Goal: Task Accomplishment & Management: Manage account settings

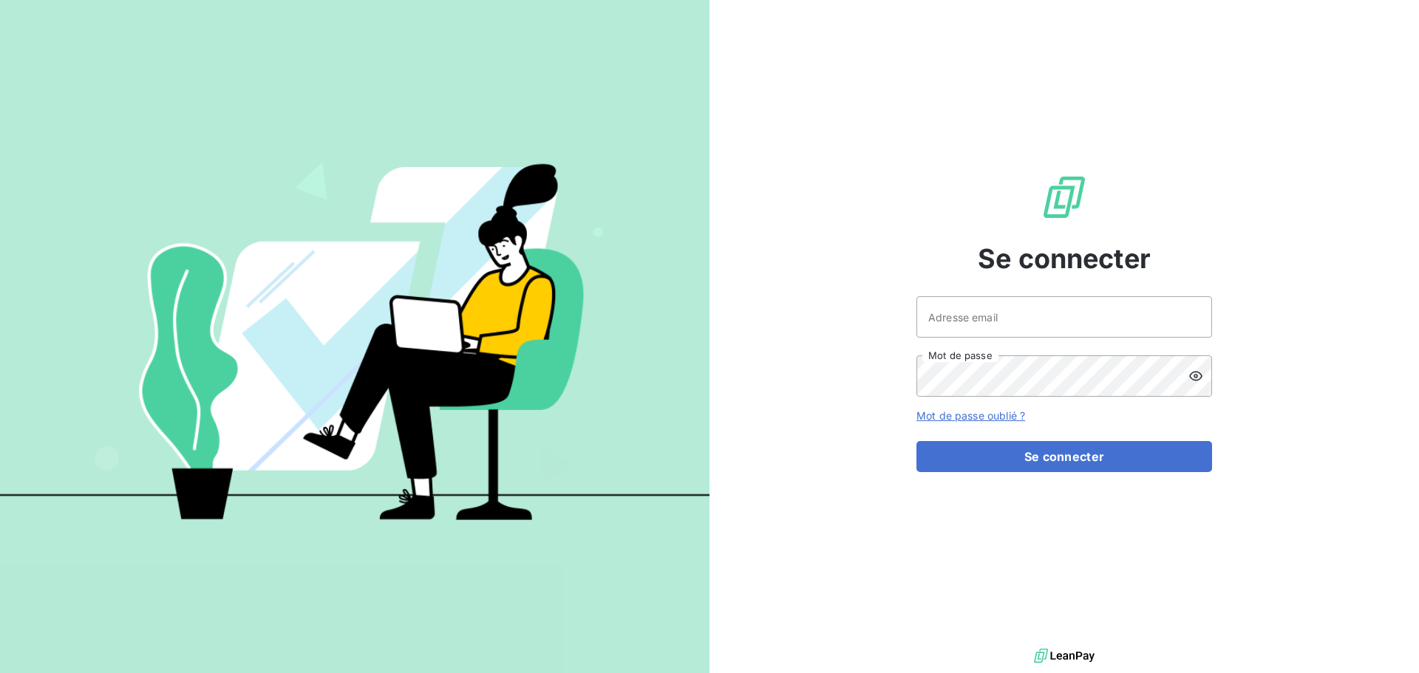
click at [0, 673] on div at bounding box center [0, 673] width 0 height 0
type input "[EMAIL_ADDRESS][DOMAIN_NAME]"
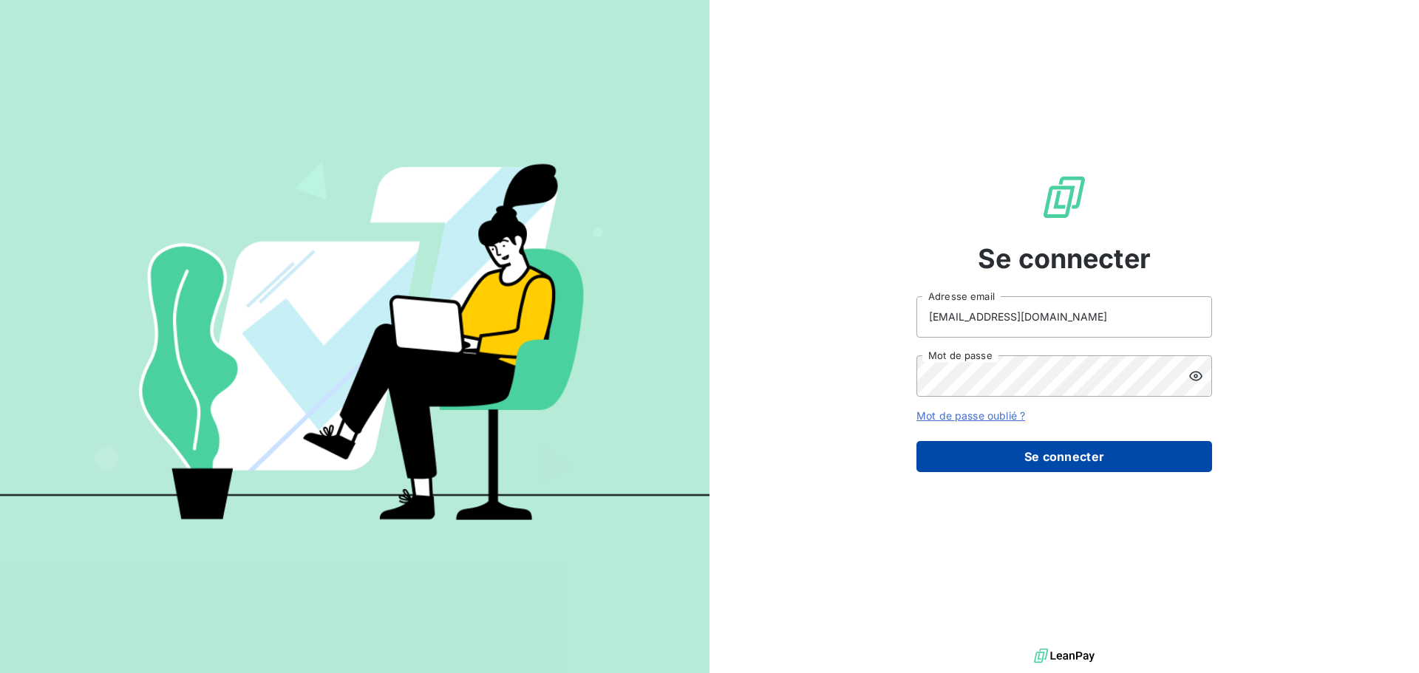
click at [1043, 463] on button "Se connecter" at bounding box center [1064, 456] width 296 height 31
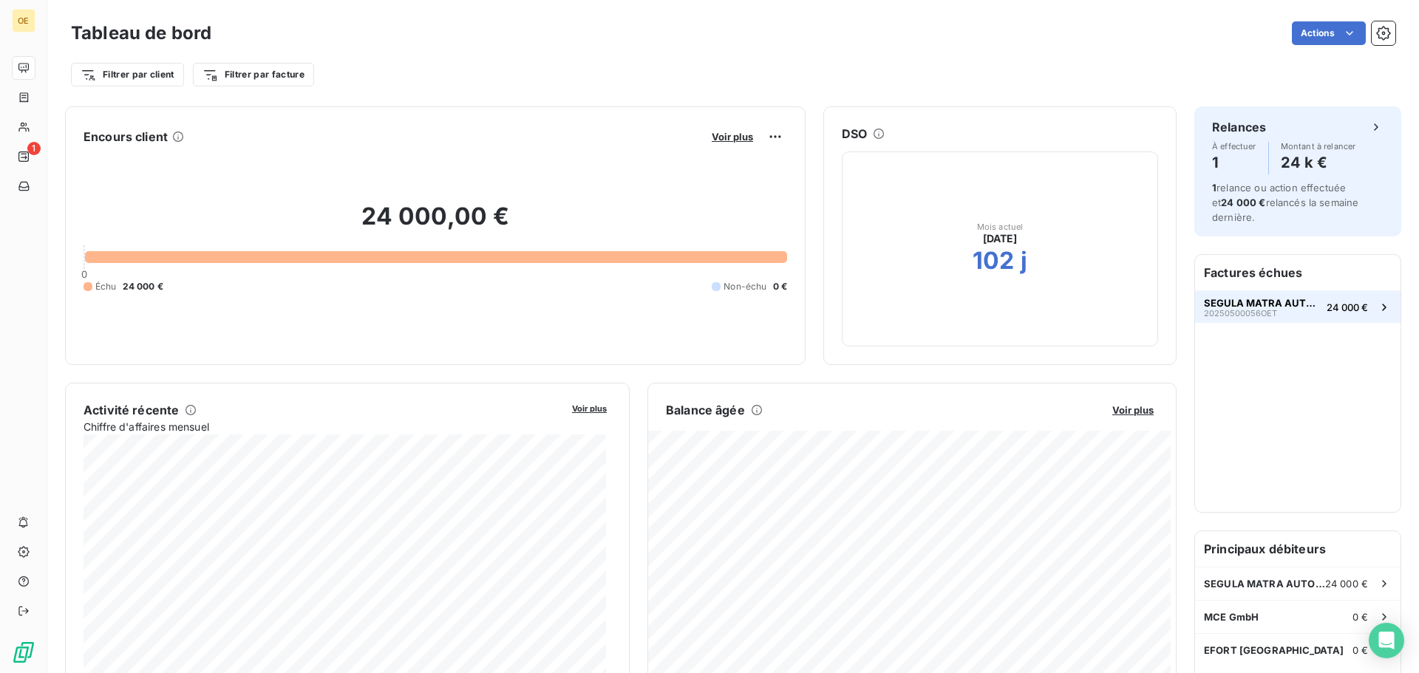
click at [1274, 299] on span "SEGULA MATRA AUTOMOTIVE" at bounding box center [1262, 303] width 117 height 12
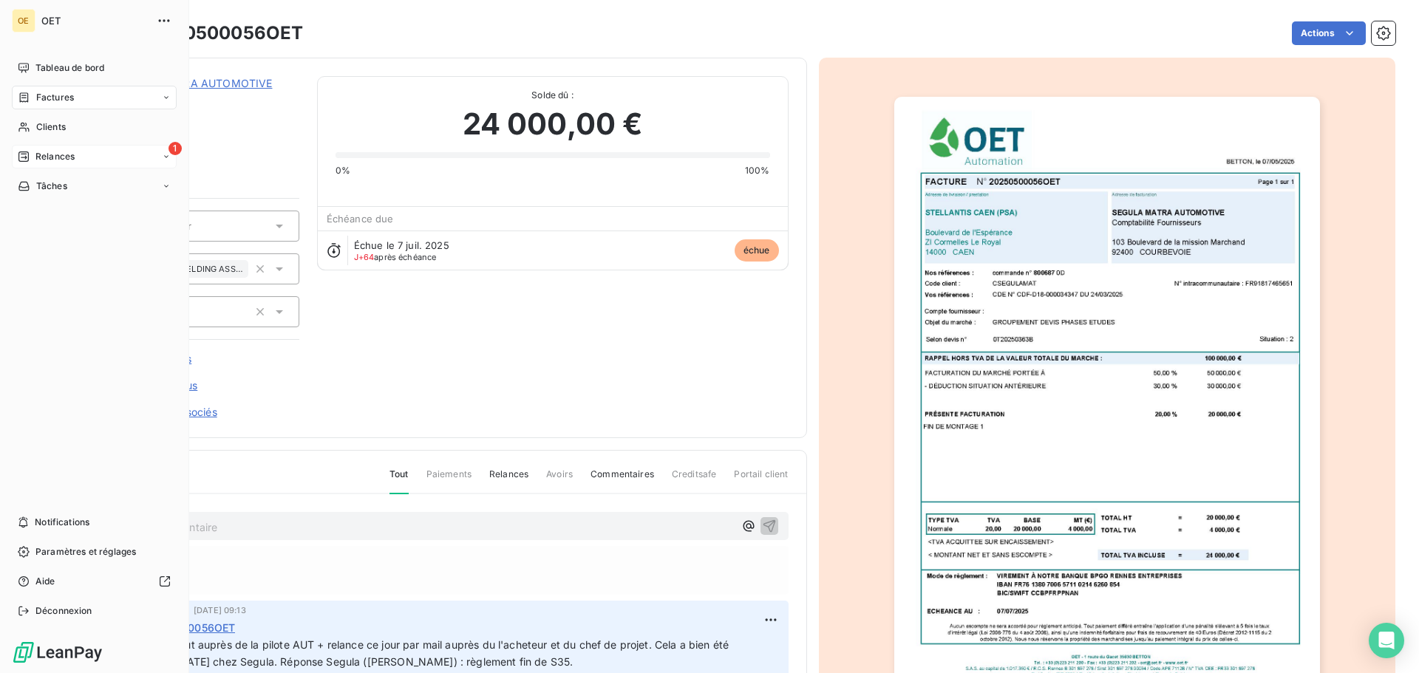
click at [50, 152] on span "Relances" at bounding box center [54, 156] width 39 height 13
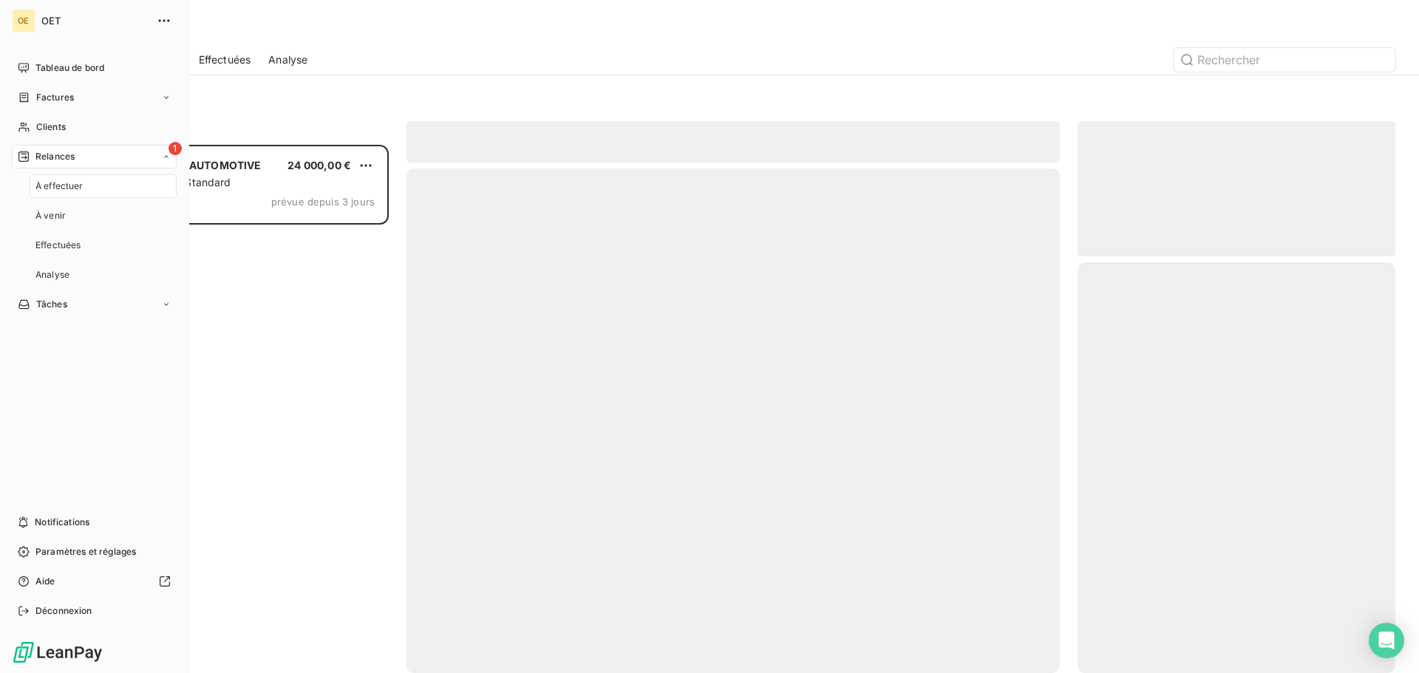
scroll to position [517, 307]
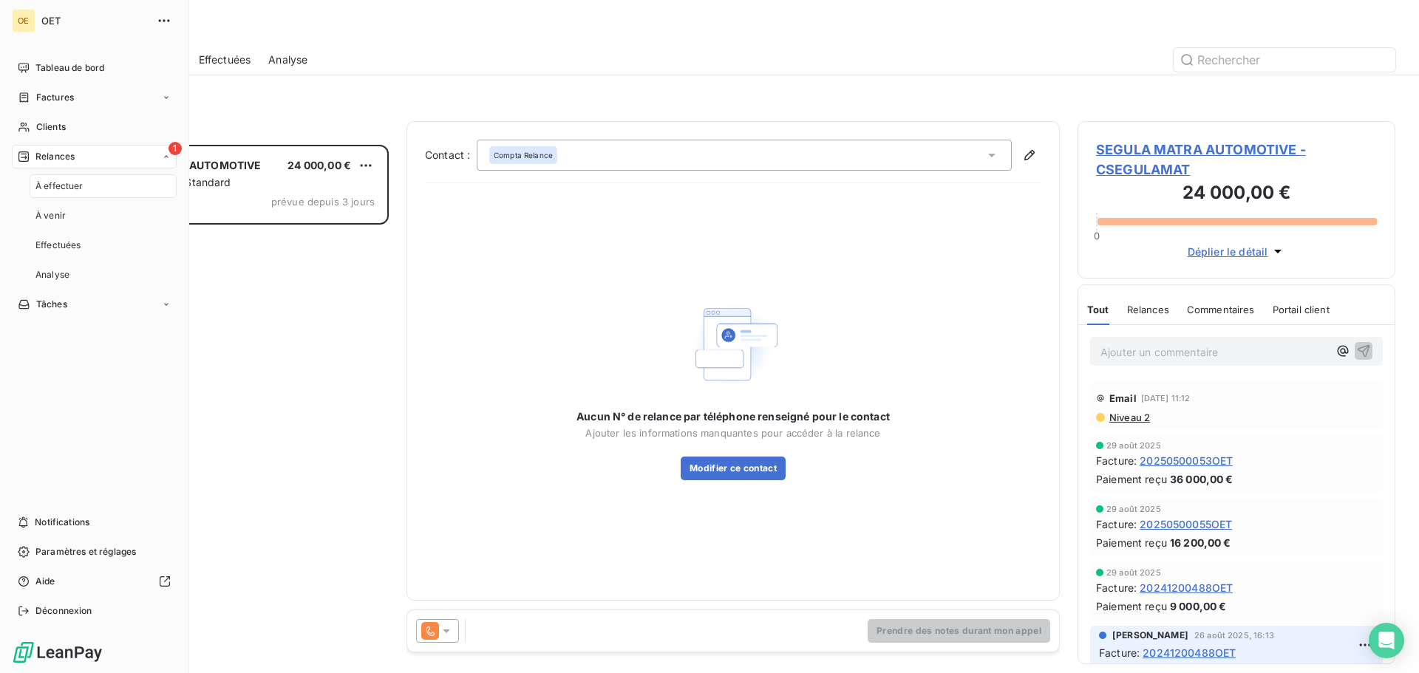
click at [52, 154] on span "Relances" at bounding box center [54, 156] width 39 height 13
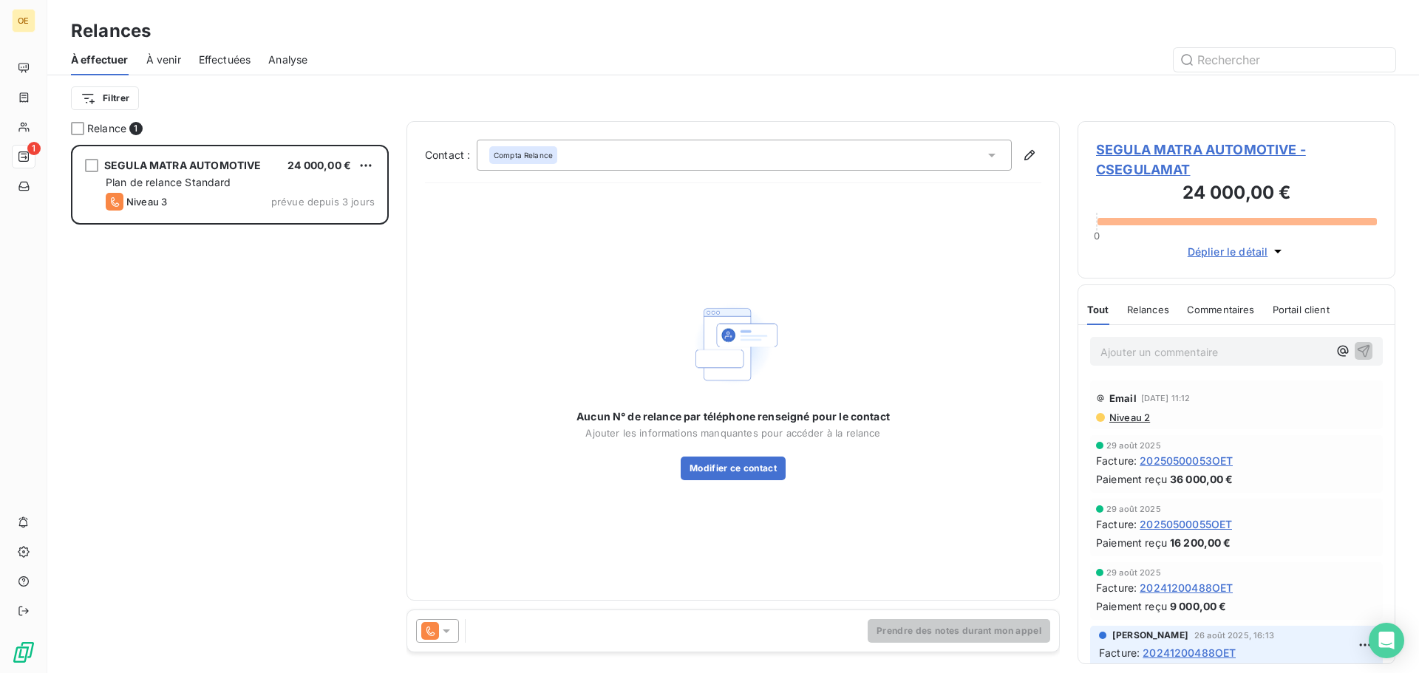
click at [850, 276] on div "Aucun N° de relance par téléphone renseigné pour le contact Ajouter les informa…" at bounding box center [733, 388] width 616 height 387
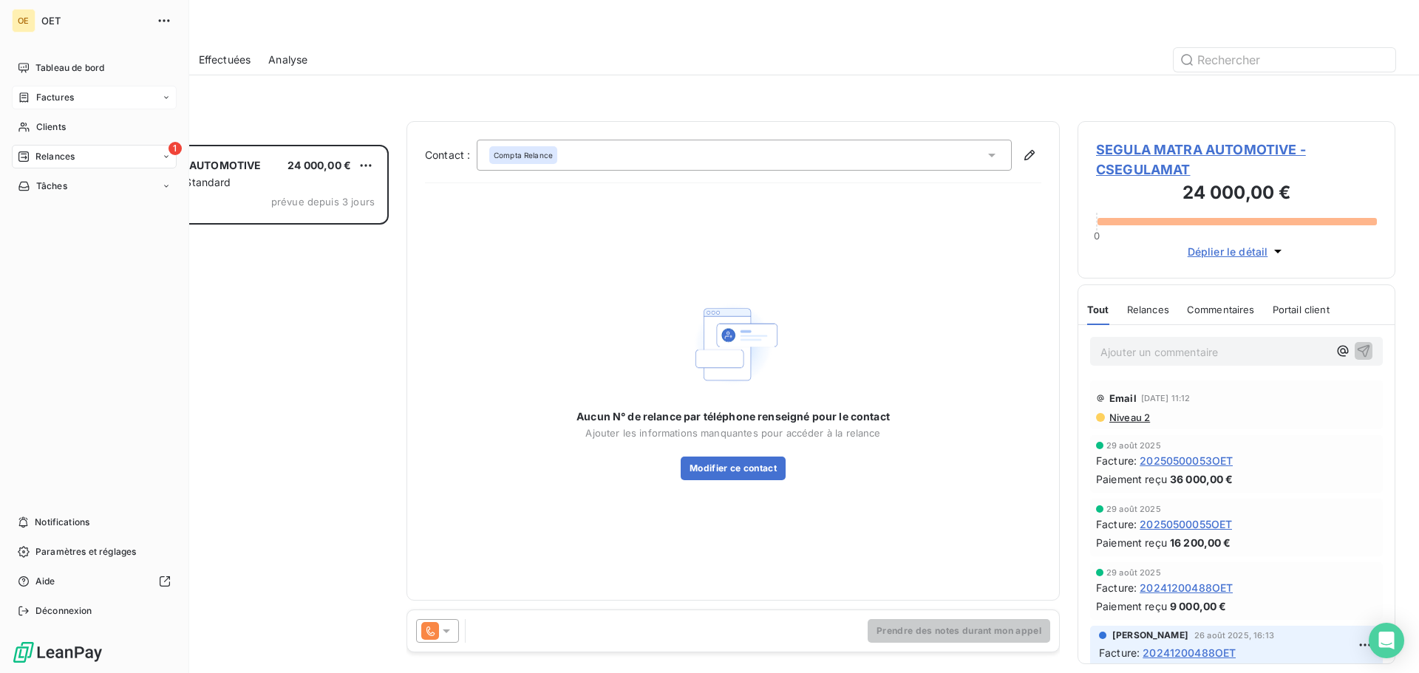
click at [26, 98] on icon at bounding box center [24, 98] width 13 height 12
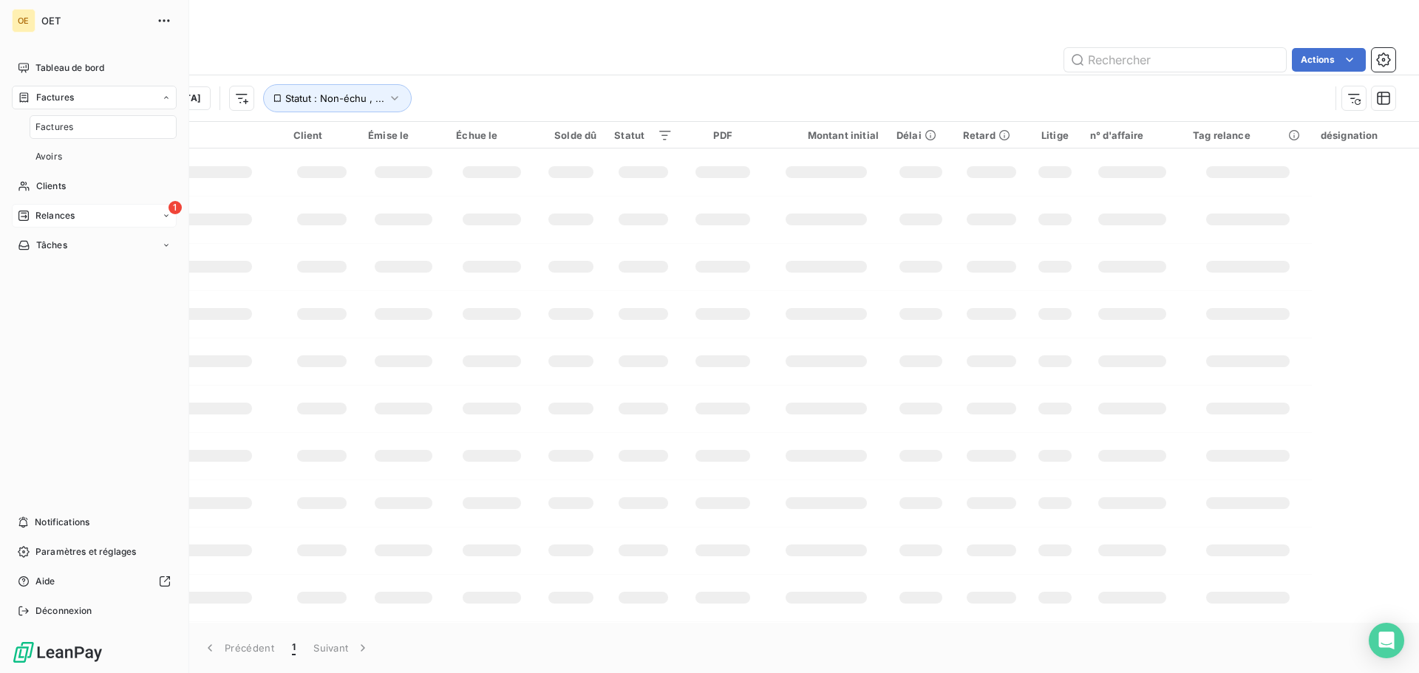
click at [26, 98] on icon at bounding box center [24, 98] width 13 height 12
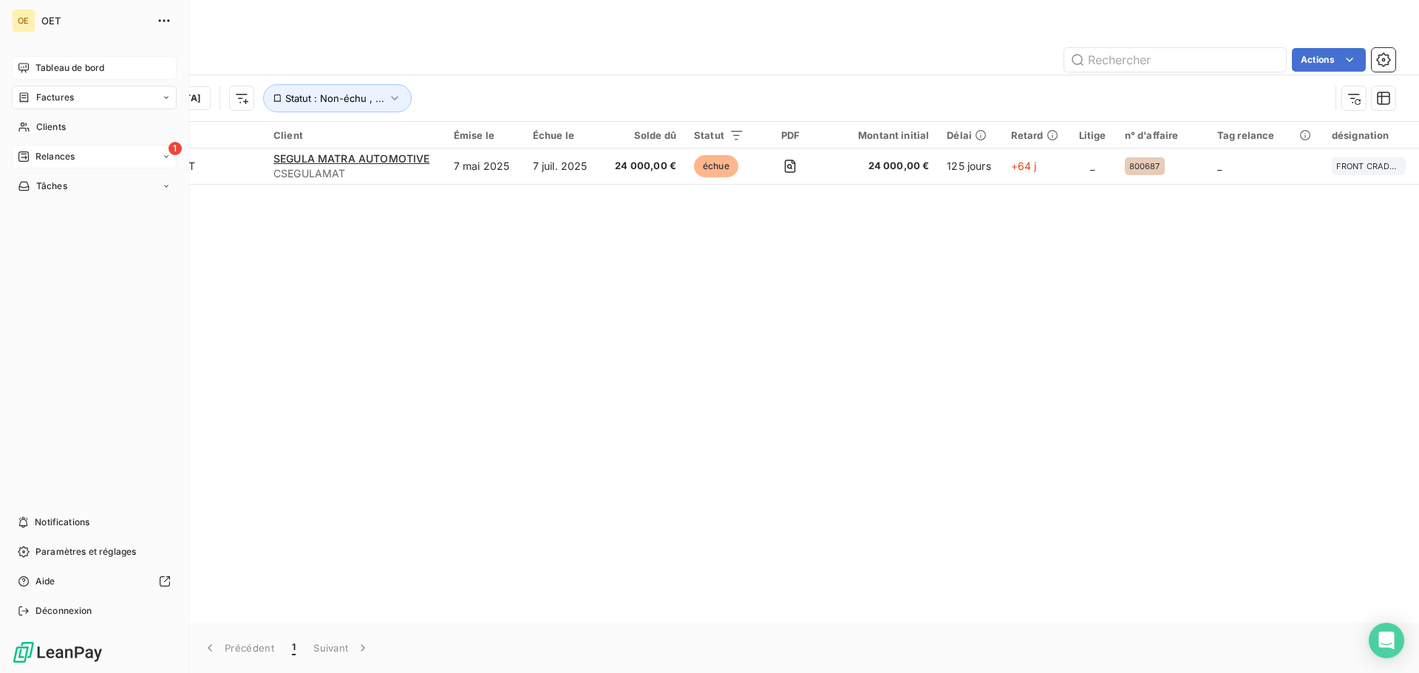
click at [41, 67] on span "Tableau de bord" at bounding box center [69, 67] width 69 height 13
